Goal: Information Seeking & Learning: Obtain resource

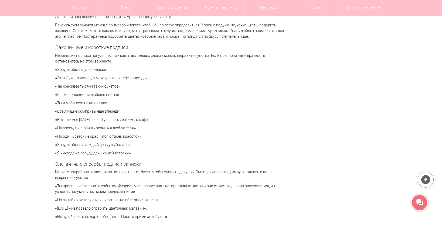
scroll to position [1207, 0]
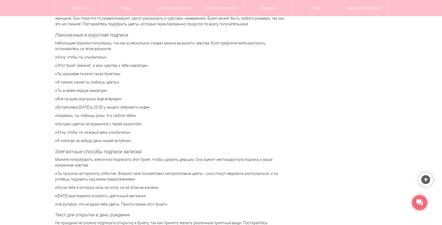
click at [231, 151] on h2 "Элегантные способы подписи записки" at bounding box center [169, 151] width 229 height 5
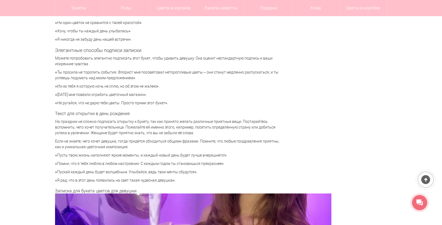
scroll to position [1319, 0]
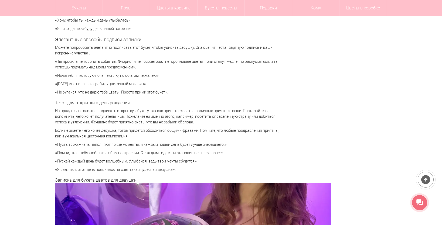
click at [249, 116] on p "На праздник не сложно подписать открытку к букету, так как принято желать разли…" at bounding box center [169, 116] width 229 height 17
drag, startPoint x: 228, startPoint y: 91, endPoint x: 223, endPoint y: 90, distance: 5.0
click at [228, 91] on p "«Не ругайся, что не дарю тебе цветы. Просто прими этот букет»." at bounding box center [169, 93] width 229 height 6
drag, startPoint x: 58, startPoint y: 85, endPoint x: 147, endPoint y: 85, distance: 89.0
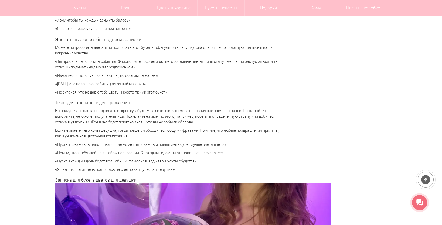
click at [147, 85] on p "«[DATE] мне повезло ограбить цветочный магазин»." at bounding box center [169, 84] width 229 height 6
copy p "[DATE] мне повезло ограбить цветочный магазин"
drag, startPoint x: 57, startPoint y: 84, endPoint x: 147, endPoint y: 85, distance: 89.6
click at [147, 85] on p "«[DATE] мне повезло ограбить цветочный магазин»." at bounding box center [169, 84] width 229 height 6
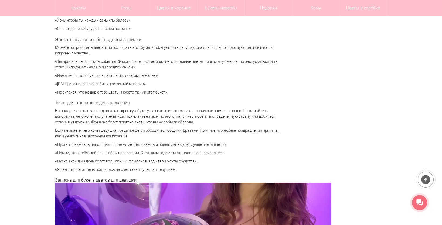
copy p "[DATE] мне повезло ограбить цветочный магазин"
click at [234, 155] on p "«Помни, что я тебя люблю в любом настроении. С каждым годом ты становишься прек…" at bounding box center [169, 153] width 229 height 6
drag, startPoint x: 57, startPoint y: 91, endPoint x: 164, endPoint y: 93, distance: 107.1
click at [164, 93] on p "«Не ругайся, что не дарю тебе цветы. Просто прими этот букет»." at bounding box center [169, 93] width 229 height 6
copy p "Не ругайся, что не дарю тебе цветы. Просто прими этот букет"
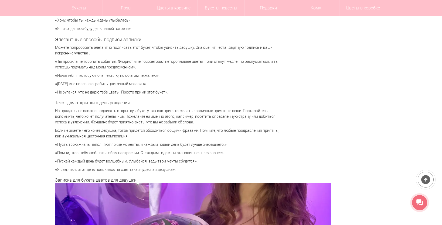
click at [62, 82] on p "«[DATE] мне повезло ограбить цветочный магазин»." at bounding box center [169, 84] width 229 height 6
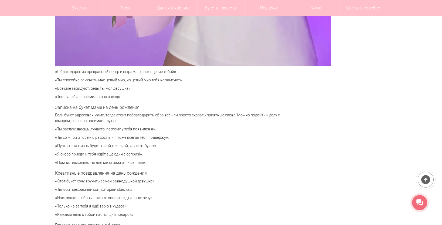
scroll to position [1740, 0]
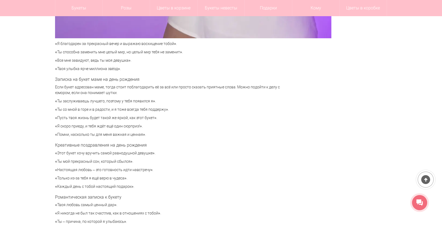
drag, startPoint x: 57, startPoint y: 118, endPoint x: 154, endPoint y: 121, distance: 96.9
click at [154, 121] on p "«Пусть твоя жизнь будет такой же яркой, как этот букет»." at bounding box center [169, 118] width 229 height 6
click at [246, 120] on p "«Пусть твоя жизнь будет такой же яркой, как этот букет»." at bounding box center [169, 118] width 229 height 6
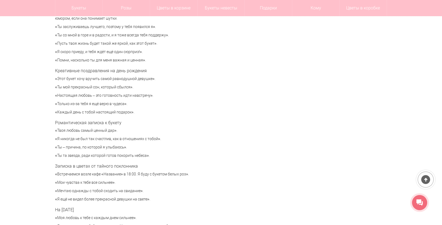
scroll to position [1824, 0]
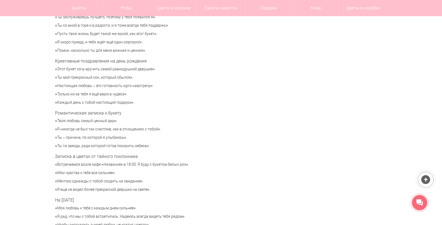
drag, startPoint x: 57, startPoint y: 137, endPoint x: 123, endPoint y: 139, distance: 65.6
click at [123, 139] on p "«Ты – причина, по которой я улыбаюсь»." at bounding box center [169, 138] width 229 height 6
copy p "Ты – причина, по которой я улыбаюсь"
click at [95, 159] on h3 "Записка в цветах от тайного поклонника" at bounding box center [169, 156] width 229 height 5
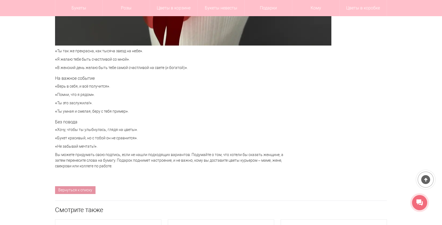
scroll to position [2245, 0]
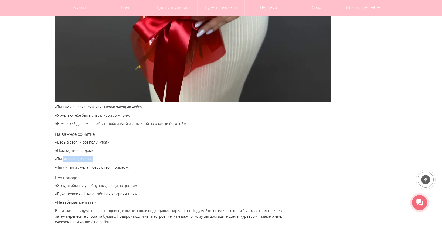
drag, startPoint x: 58, startPoint y: 159, endPoint x: 89, endPoint y: 161, distance: 30.5
click at [89, 161] on p "«Ты это заслужила!»." at bounding box center [169, 160] width 229 height 6
click at [162, 169] on p "«Ты умная и смелая, беру с тебя пример»." at bounding box center [169, 168] width 229 height 6
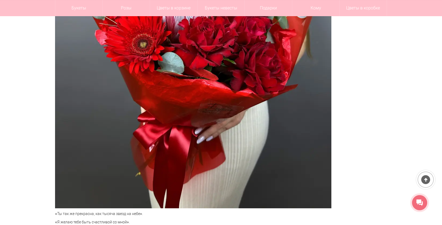
scroll to position [2133, 0]
